Goal: Transaction & Acquisition: Purchase product/service

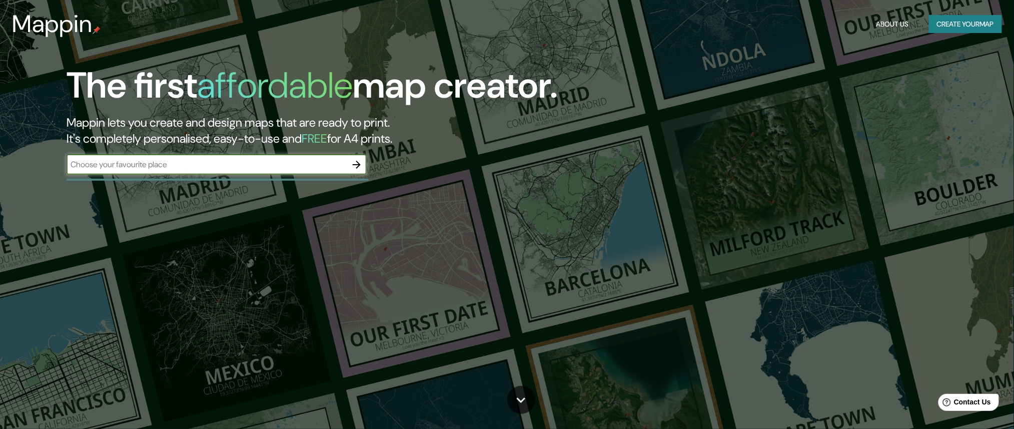
click at [945, 24] on button "Create your map" at bounding box center [965, 24] width 73 height 19
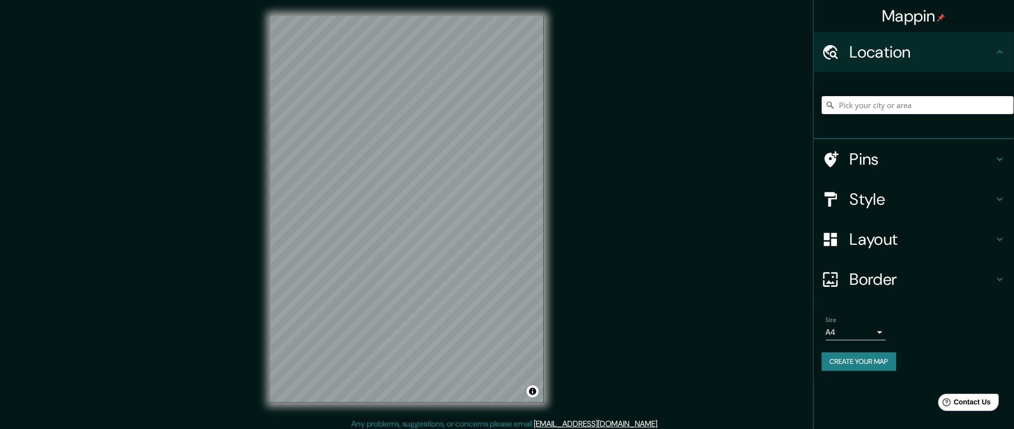
click at [857, 110] on input "Pick your city or area" at bounding box center [918, 105] width 192 height 18
click at [258, 225] on div "© Mapbox © OpenStreetMap Improve this map" at bounding box center [407, 209] width 305 height 418
click at [929, 105] on input "[DEMOGRAPHIC_DATA], Departamento de [DEMOGRAPHIC_DATA], [GEOGRAPHIC_DATA]" at bounding box center [918, 105] width 192 height 18
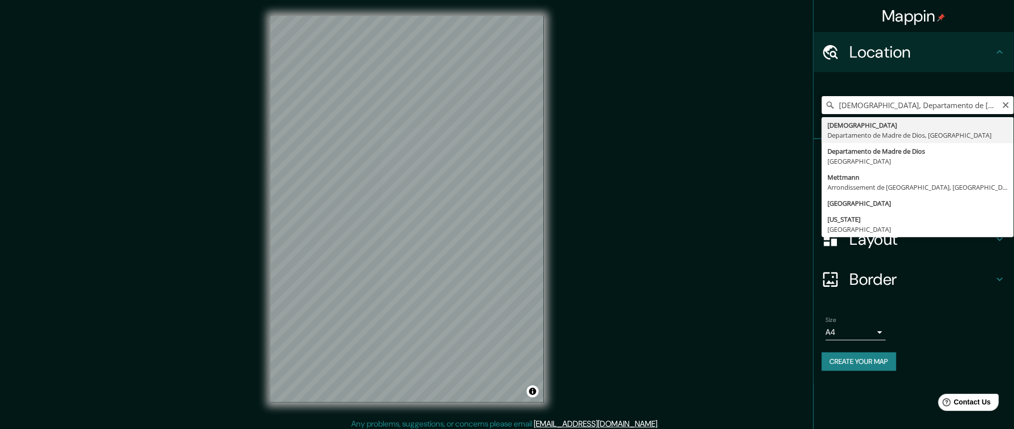
click at [929, 105] on input "[DEMOGRAPHIC_DATA], Departamento de [DEMOGRAPHIC_DATA], [GEOGRAPHIC_DATA]" at bounding box center [918, 105] width 192 height 18
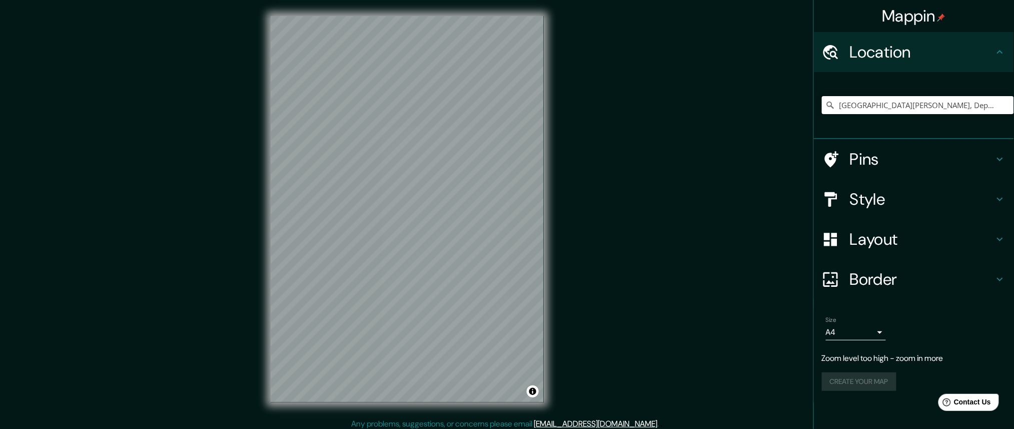
type input "Puerto Maldonado, Departamento de Madre de Dios, Perú"
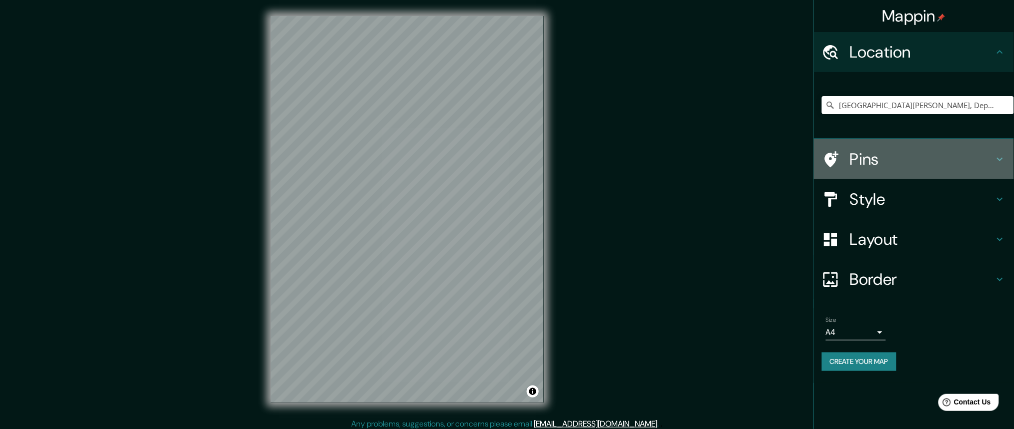
click at [856, 159] on h4 "Pins" at bounding box center [922, 159] width 144 height 20
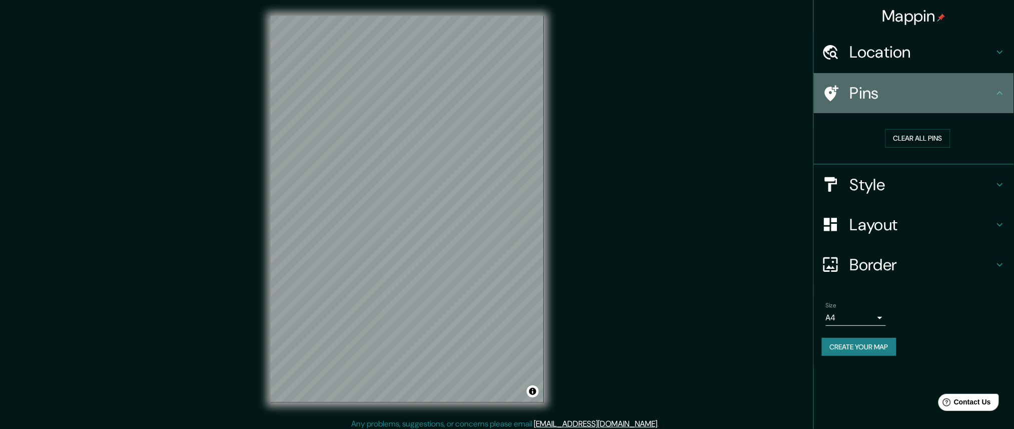
click at [1002, 90] on icon at bounding box center [1000, 93] width 12 height 12
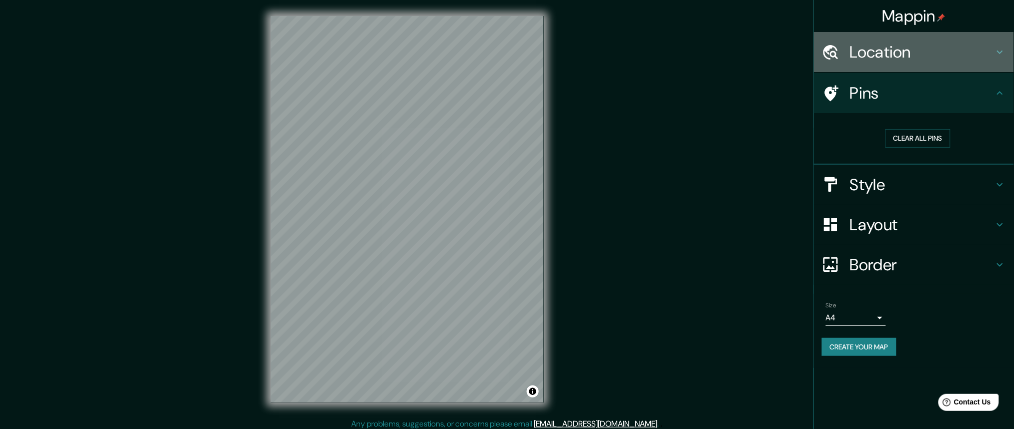
click at [999, 55] on icon at bounding box center [1000, 52] width 12 height 12
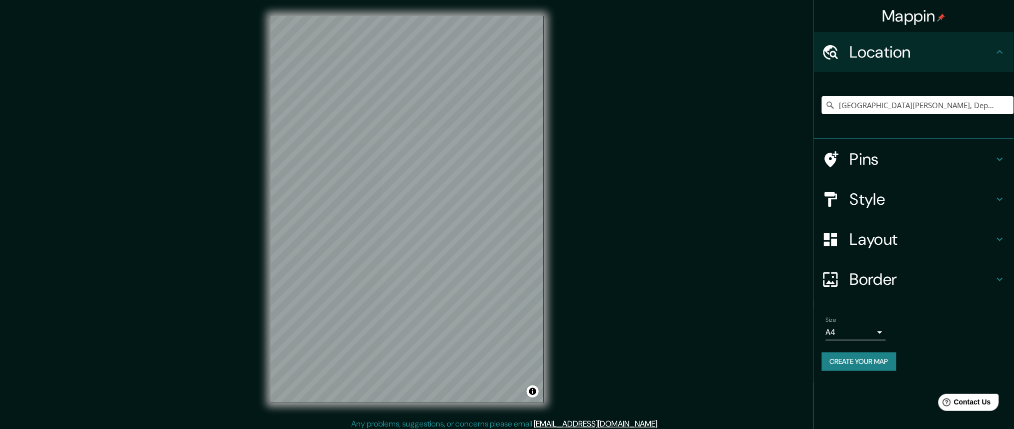
click at [1003, 153] on icon at bounding box center [1000, 159] width 12 height 12
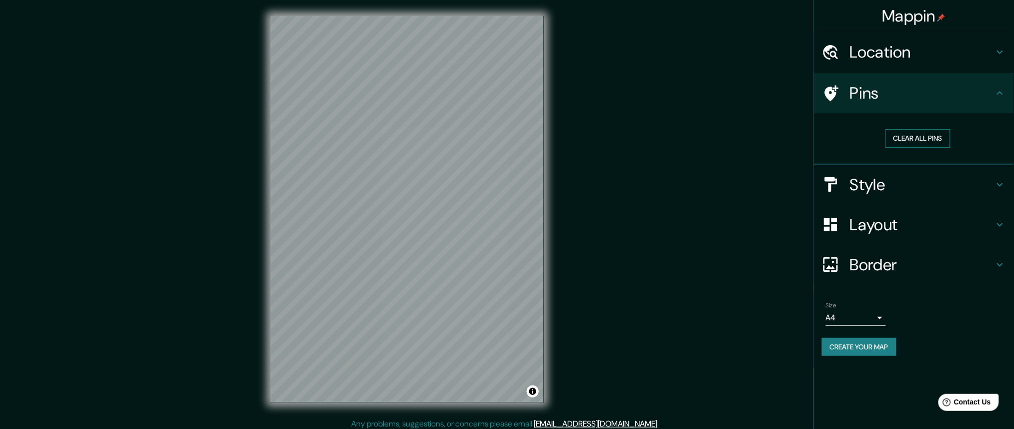
click at [911, 135] on button "Clear all pins" at bounding box center [918, 138] width 65 height 19
click at [1002, 182] on icon at bounding box center [1000, 185] width 12 height 12
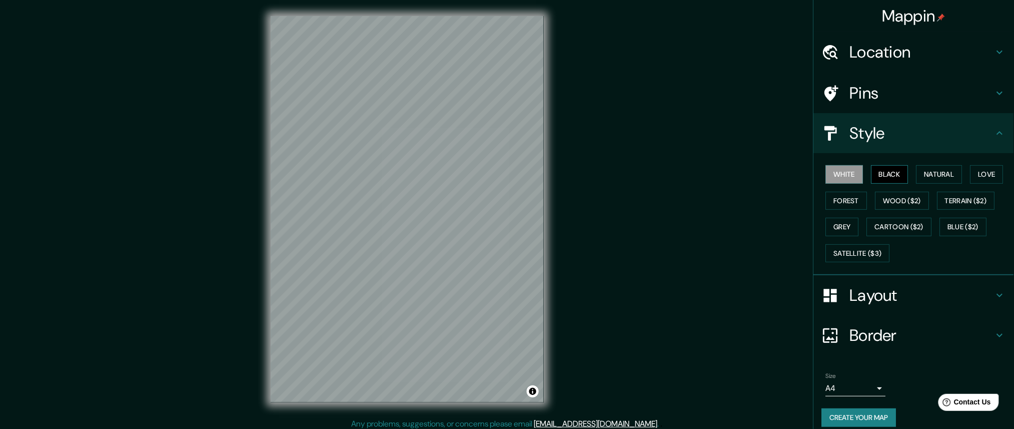
click at [883, 173] on button "Black" at bounding box center [891, 174] width 38 height 19
drag, startPoint x: 922, startPoint y: 174, endPoint x: 935, endPoint y: 174, distance: 13.0
click at [923, 174] on button "Natural" at bounding box center [940, 174] width 46 height 19
click at [981, 173] on button "Love" at bounding box center [987, 174] width 33 height 19
click at [845, 195] on button "Forest" at bounding box center [847, 201] width 42 height 19
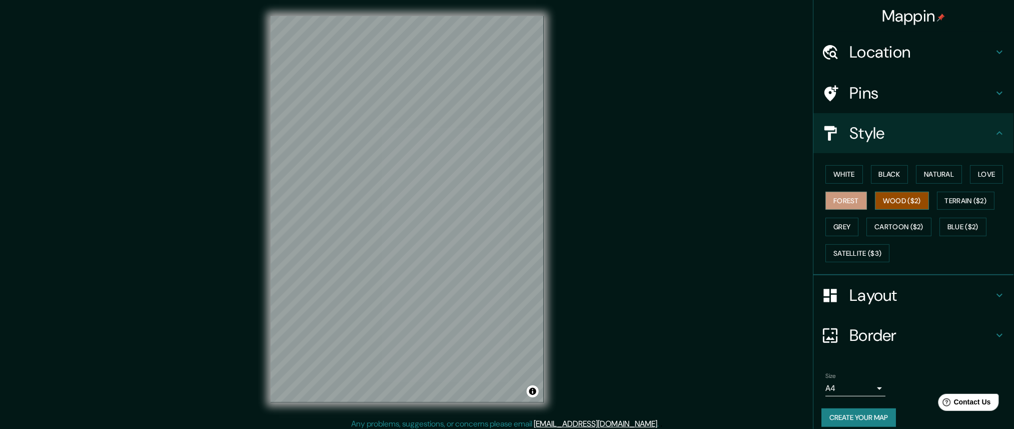
click at [885, 198] on button "Wood ($2)" at bounding box center [903, 201] width 54 height 19
click at [956, 200] on button "Terrain ($2)" at bounding box center [967, 201] width 58 height 19
click at [837, 223] on button "Grey" at bounding box center [842, 227] width 33 height 19
click at [887, 221] on button "Cartoon ($2)" at bounding box center [899, 227] width 65 height 19
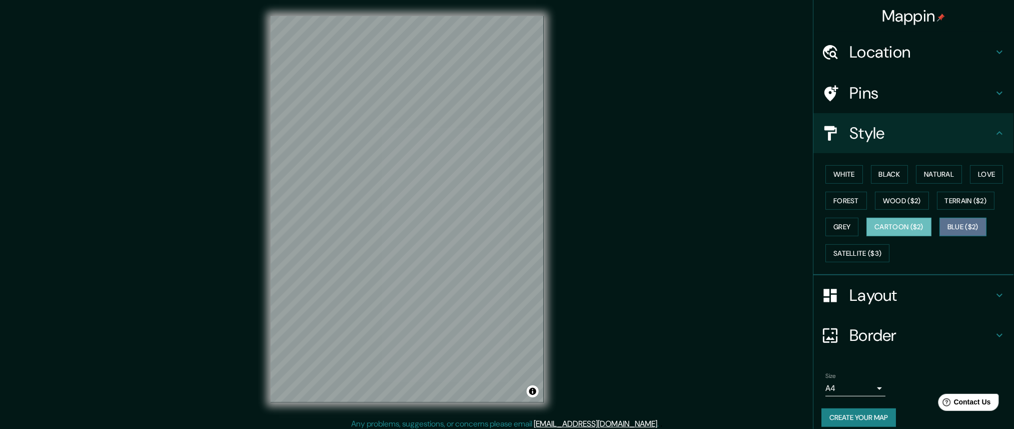
click at [948, 223] on button "Blue ($2)" at bounding box center [963, 227] width 47 height 19
click at [841, 249] on button "Satellite ($3)" at bounding box center [858, 253] width 64 height 19
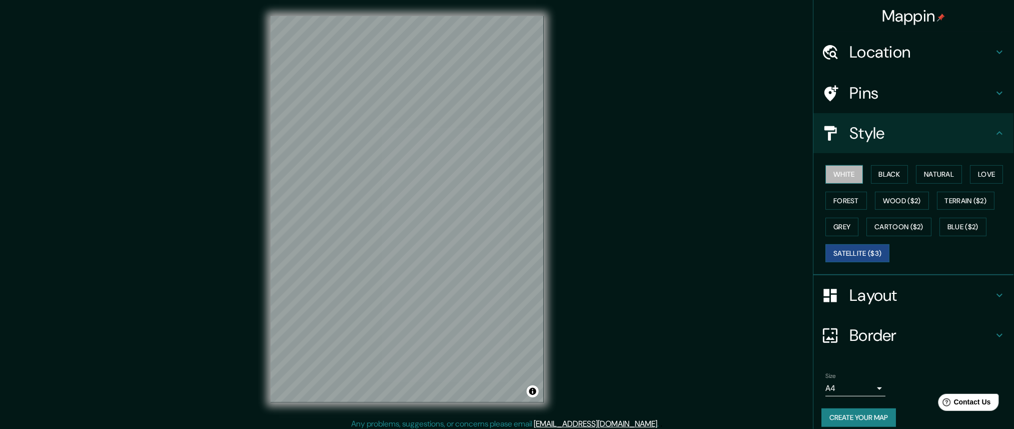
click at [839, 173] on button "White" at bounding box center [845, 174] width 38 height 19
click at [836, 176] on button "White" at bounding box center [845, 174] width 38 height 19
click at [843, 251] on button "Satellite ($3)" at bounding box center [858, 253] width 64 height 19
click at [828, 172] on button "White" at bounding box center [845, 174] width 38 height 19
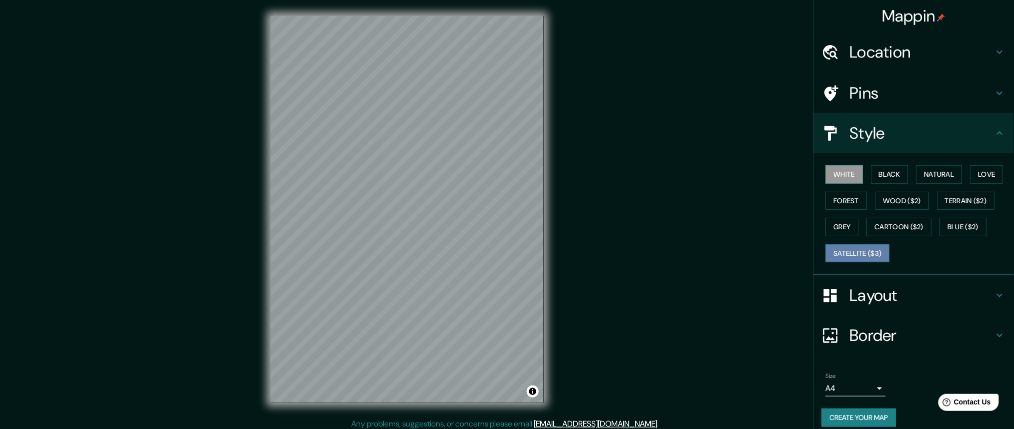
click at [839, 249] on button "Satellite ($3)" at bounding box center [858, 253] width 64 height 19
click at [830, 172] on button "White" at bounding box center [845, 174] width 38 height 19
click at [840, 250] on button "Satellite ($3)" at bounding box center [858, 253] width 64 height 19
click at [831, 171] on button "White" at bounding box center [845, 174] width 38 height 19
click at [847, 252] on button "Satellite ($3)" at bounding box center [858, 253] width 64 height 19
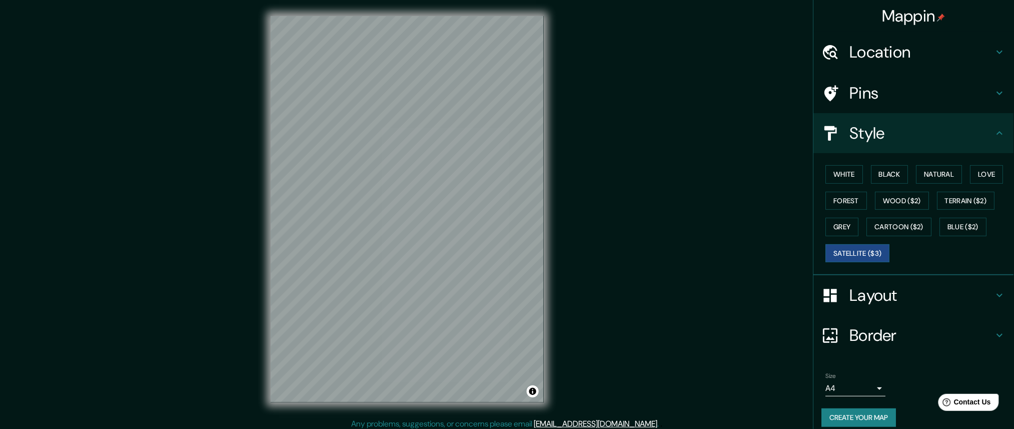
click at [870, 416] on button "Create your map" at bounding box center [859, 417] width 75 height 19
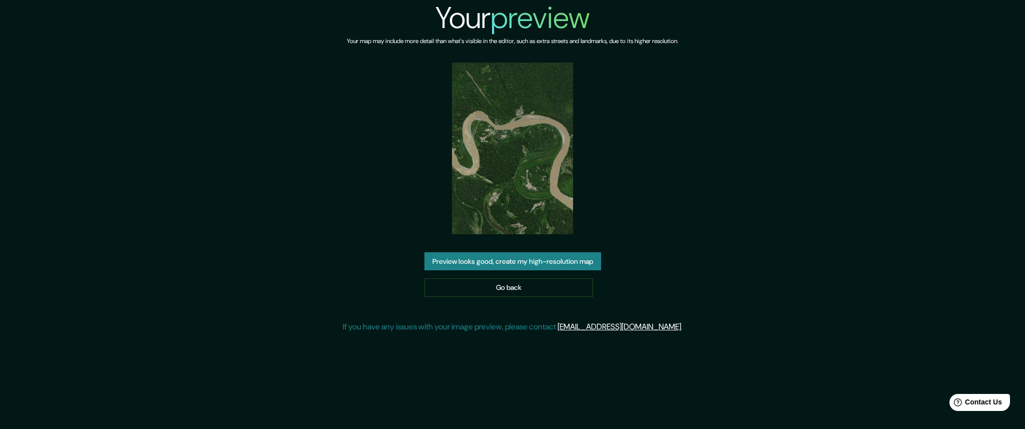
click at [500, 260] on button "Preview looks good, create my high-resolution map" at bounding box center [512, 261] width 177 height 19
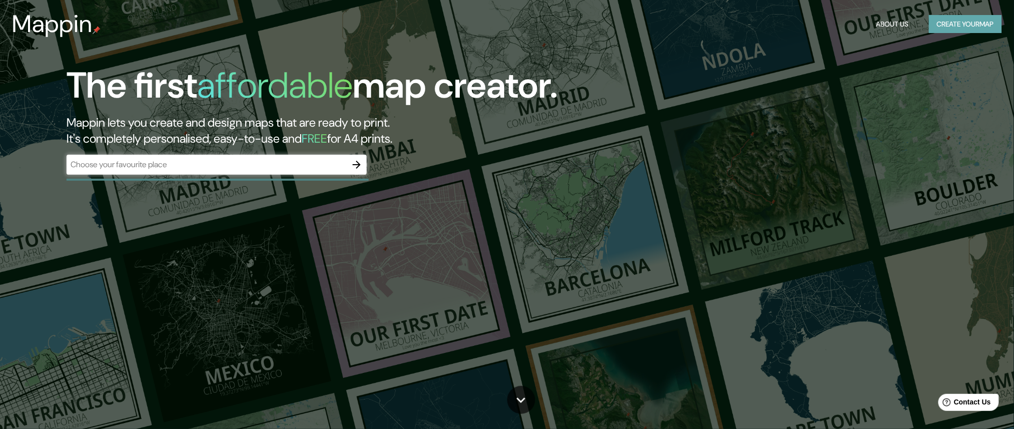
click at [953, 23] on button "Create your map" at bounding box center [965, 24] width 73 height 19
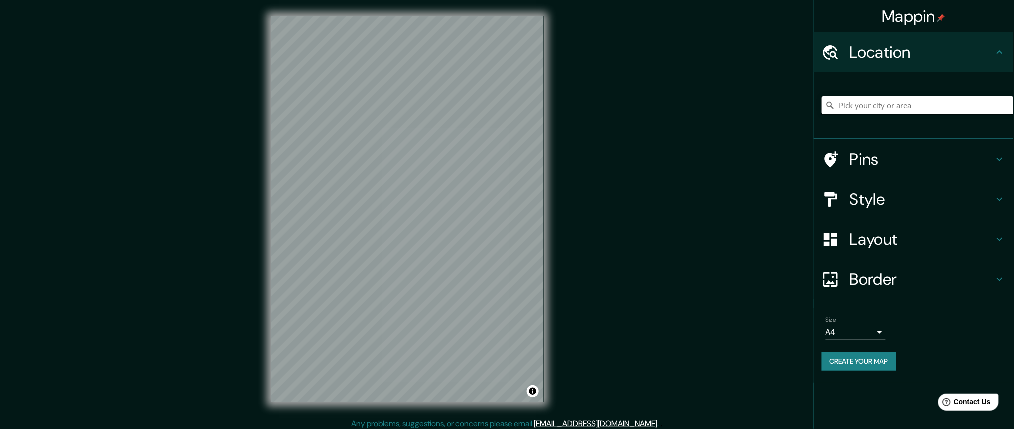
click at [890, 104] on input "Pick your city or area" at bounding box center [918, 105] width 192 height 18
type input "Puerto Maldonado, Departamento de Madre de Dios, Perú"
drag, startPoint x: 999, startPoint y: 195, endPoint x: 1001, endPoint y: 200, distance: 5.4
click at [1001, 200] on icon at bounding box center [1000, 199] width 12 height 12
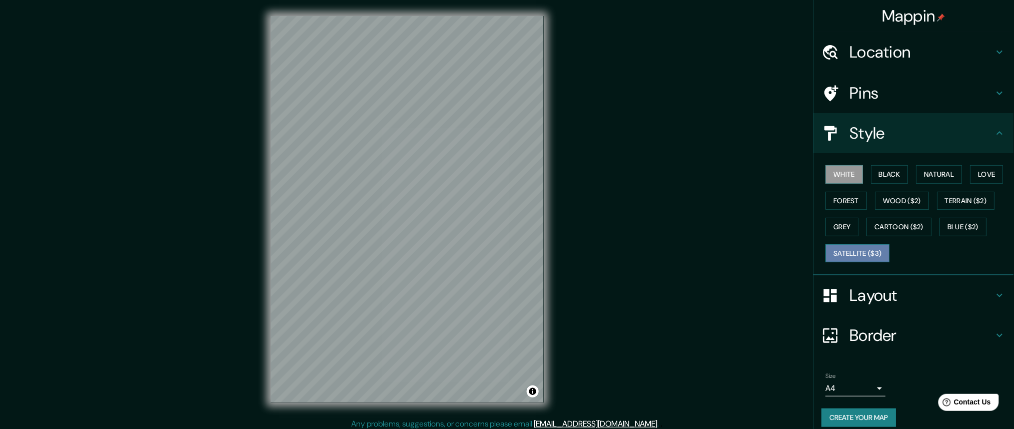
click at [863, 249] on button "Satellite ($3)" at bounding box center [858, 253] width 64 height 19
click at [861, 412] on button "Create your map" at bounding box center [859, 417] width 75 height 19
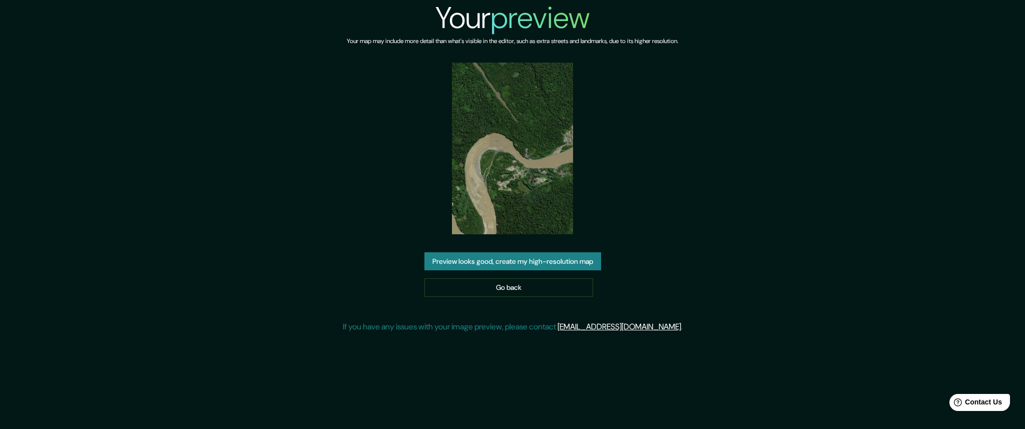
click at [541, 262] on button "Preview looks good, create my high-resolution map" at bounding box center [512, 261] width 177 height 19
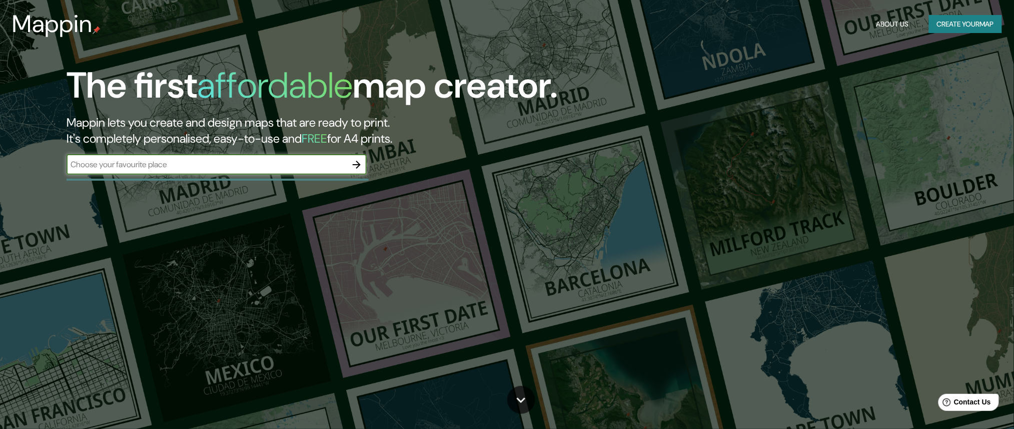
click at [945, 19] on button "Create your map" at bounding box center [965, 24] width 73 height 19
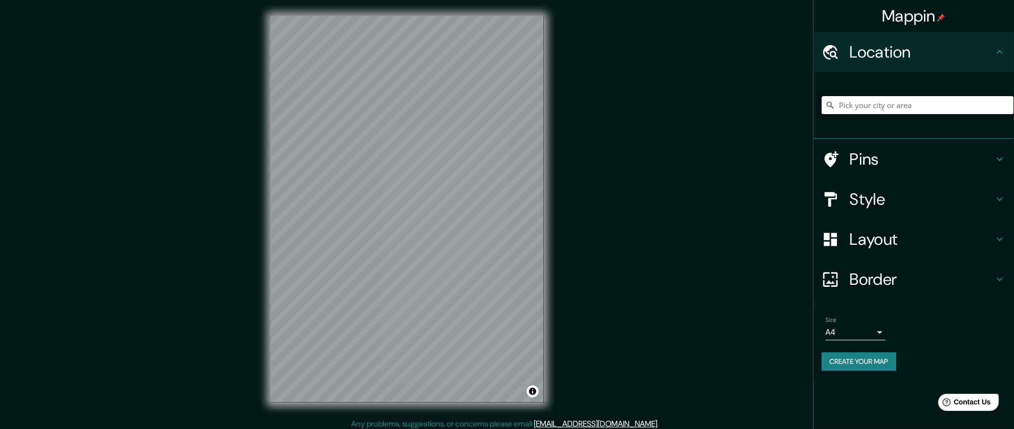
click at [854, 108] on input "Pick your city or area" at bounding box center [918, 105] width 192 height 18
type input "Madre De Dios, Departamento de Madre de Dios, Perú"
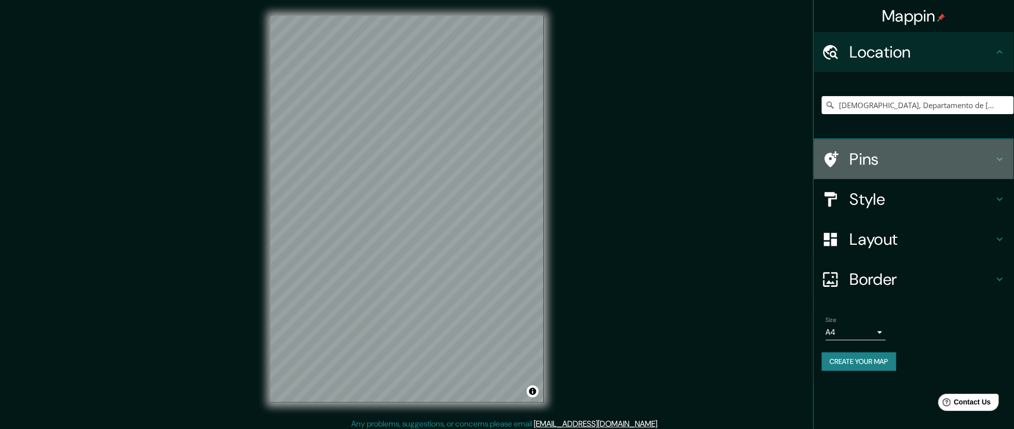
click at [999, 158] on icon at bounding box center [1000, 159] width 12 height 12
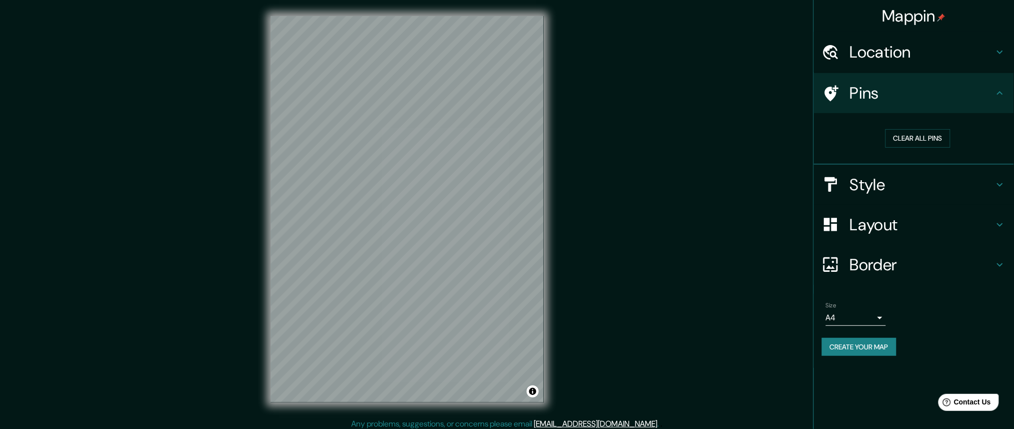
click at [999, 158] on div "Clear all pins" at bounding box center [914, 139] width 200 height 52
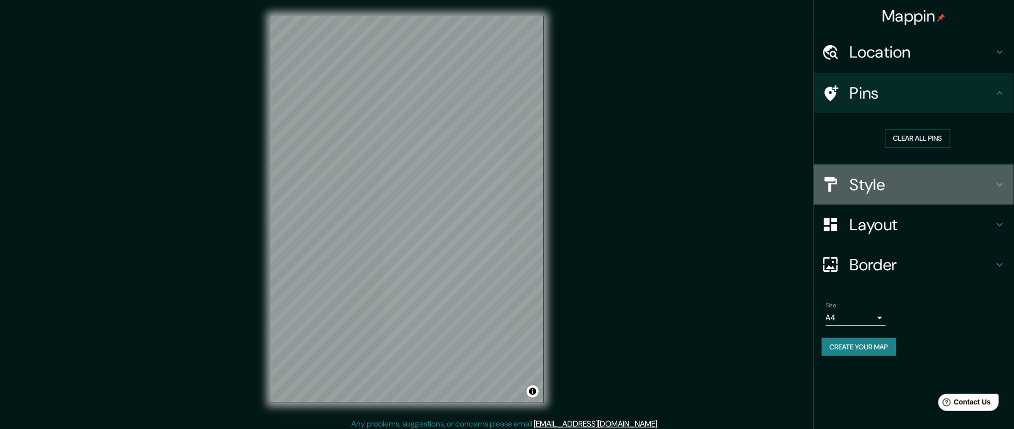
click at [999, 181] on icon at bounding box center [1000, 185] width 12 height 12
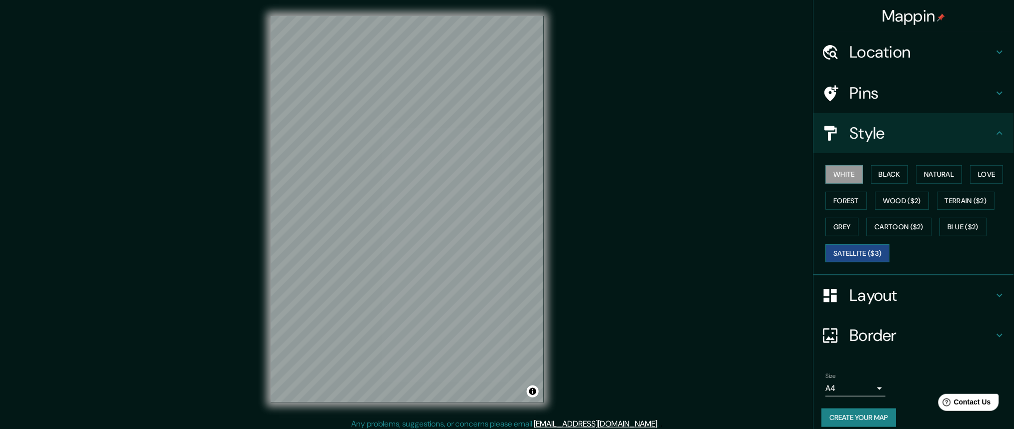
click at [851, 257] on button "Satellite ($3)" at bounding box center [858, 253] width 64 height 19
click at [837, 169] on button "White" at bounding box center [845, 174] width 38 height 19
click at [849, 249] on button "Satellite ($3)" at bounding box center [858, 253] width 64 height 19
click at [833, 176] on button "White" at bounding box center [845, 174] width 38 height 19
click at [854, 416] on button "Create your map" at bounding box center [859, 417] width 75 height 19
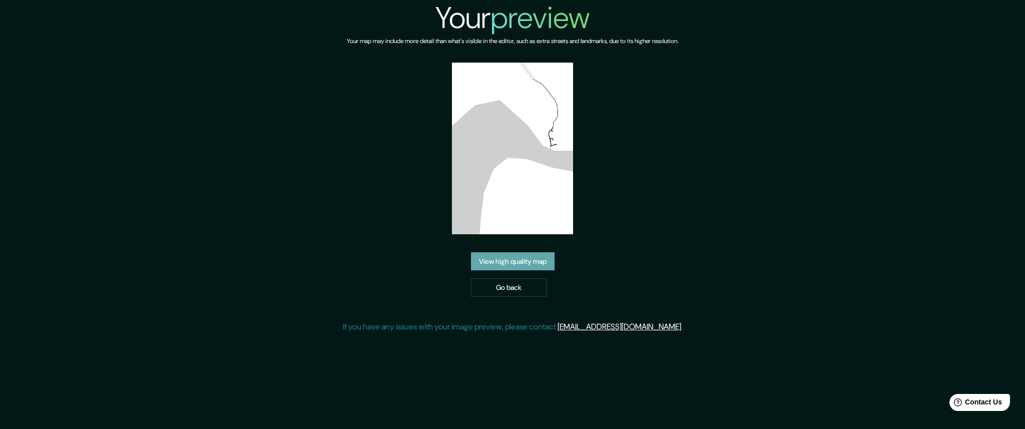
click at [513, 263] on link "View high quality map" at bounding box center [513, 261] width 84 height 19
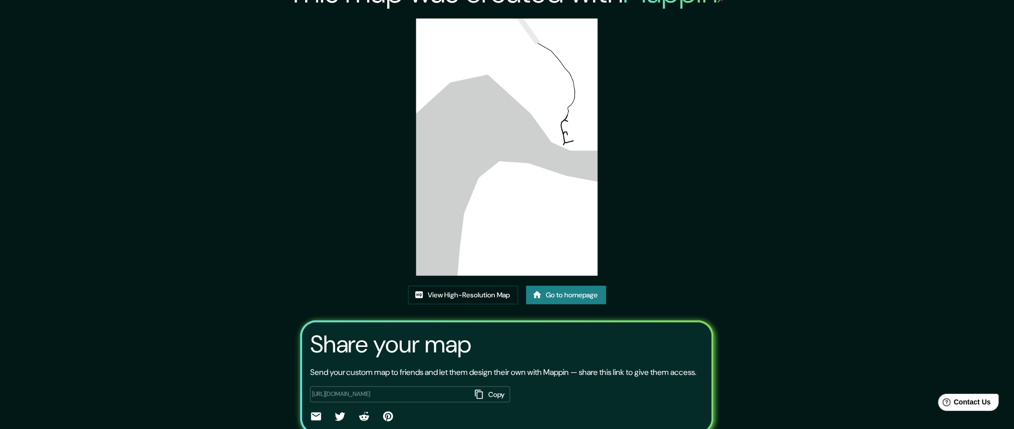
scroll to position [78, 0]
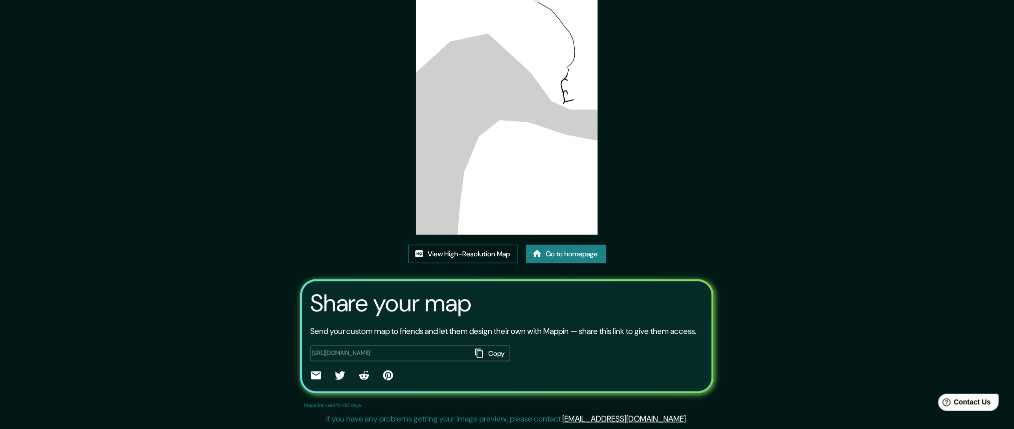
click at [462, 245] on link "View High-Resolution Map" at bounding box center [463, 254] width 110 height 19
click at [577, 245] on link "Go to homepage" at bounding box center [566, 254] width 80 height 19
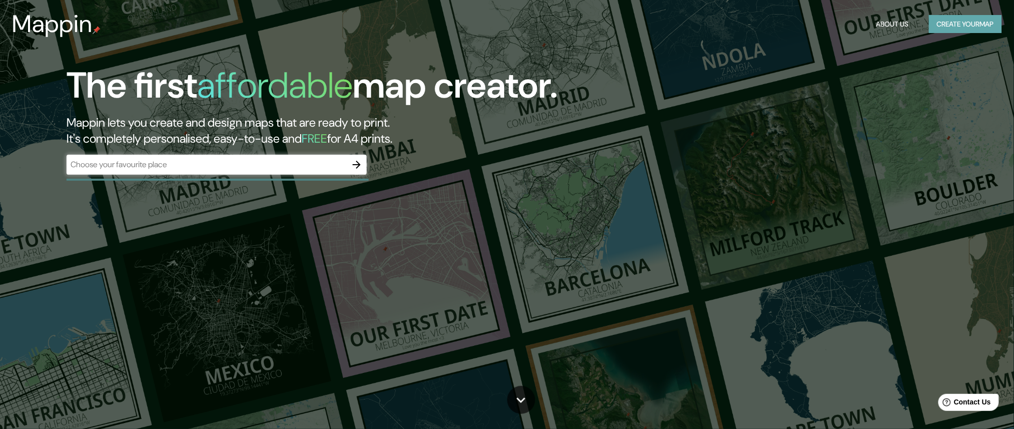
click at [956, 27] on button "Create your map" at bounding box center [965, 24] width 73 height 19
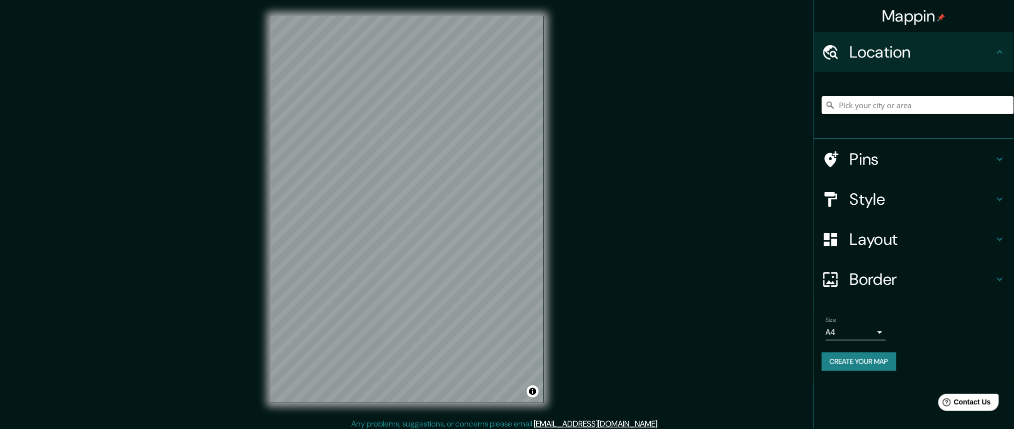
click at [861, 100] on input "Pick your city or area" at bounding box center [918, 105] width 192 height 18
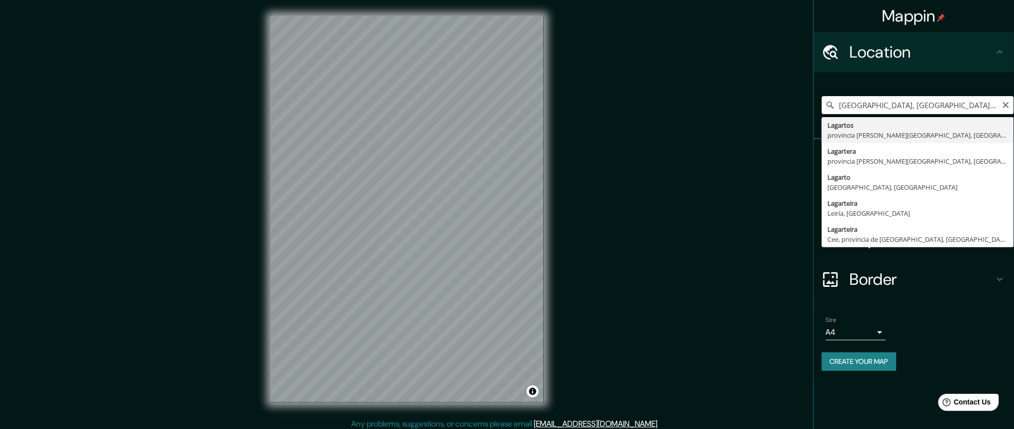
click at [927, 102] on input "Lagarde, Ariège, Francia" at bounding box center [918, 105] width 192 height 18
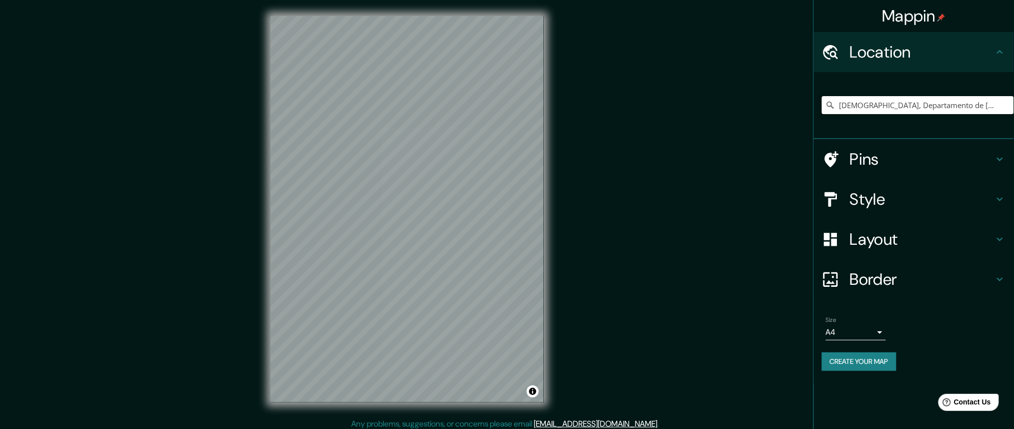
type input "Madre De Dios, Departamento de Madre de Dios, Perú"
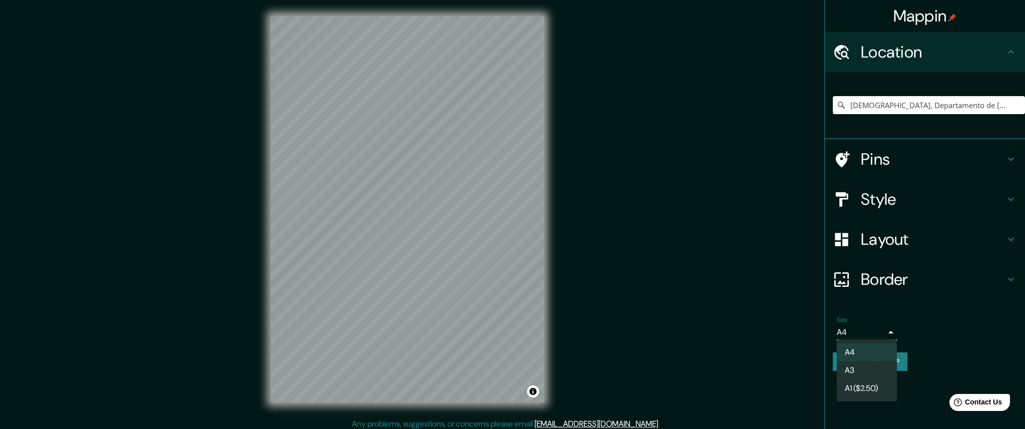
click at [880, 333] on body "Mappin Location Madre De Dios, Departamento de Madre de Dios, Perú Madre De Dio…" at bounding box center [512, 214] width 1025 height 429
click at [876, 373] on li "A3" at bounding box center [866, 370] width 60 height 18
type input "a4"
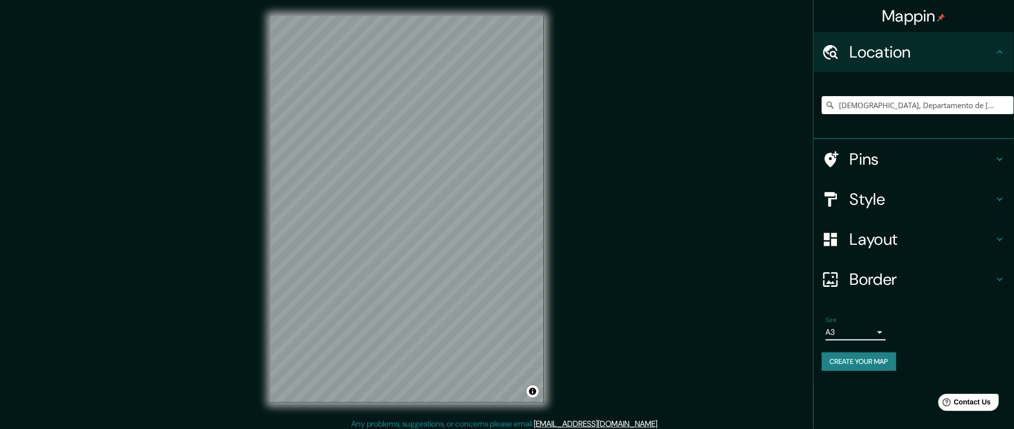
click at [878, 359] on button "Create your map" at bounding box center [859, 361] width 75 height 19
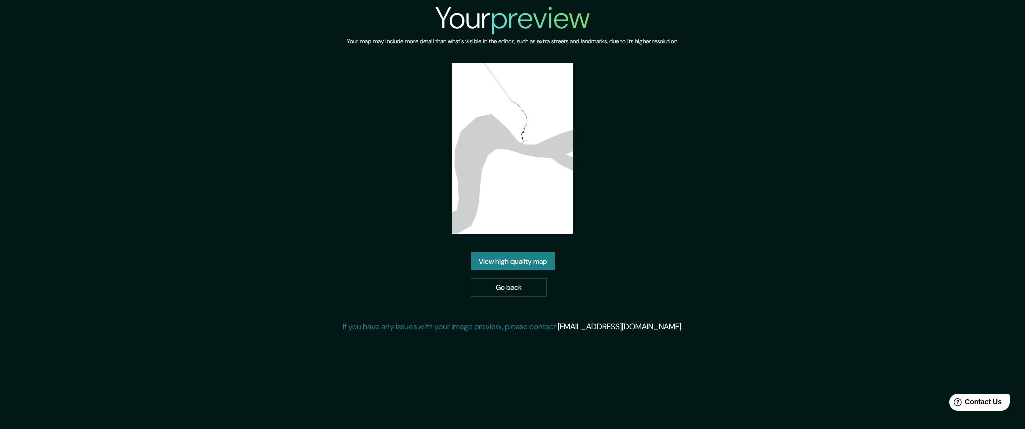
click at [519, 267] on link "View high quality map" at bounding box center [513, 261] width 84 height 19
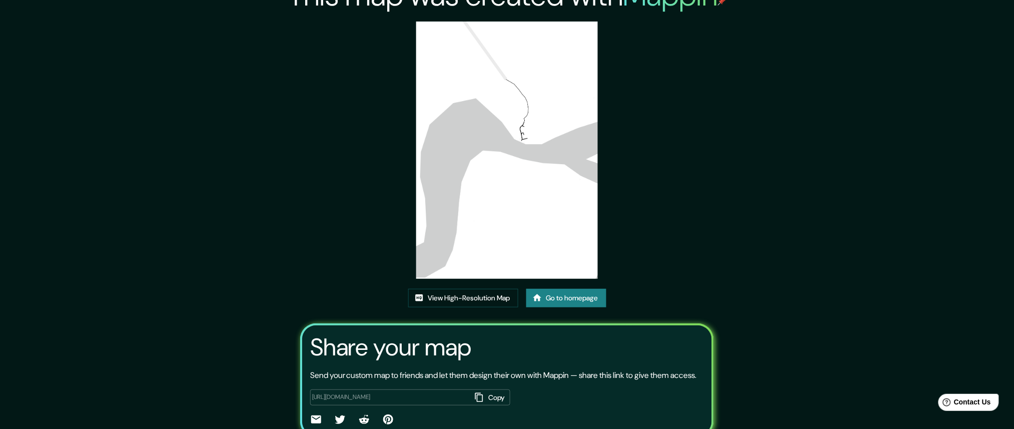
scroll to position [78, 0]
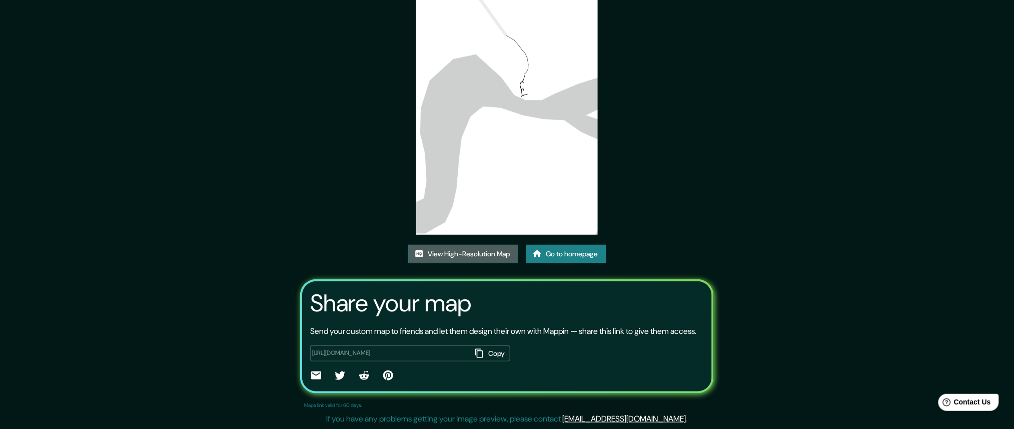
click at [459, 245] on link "View High-Resolution Map" at bounding box center [463, 254] width 110 height 19
